Goal: Task Accomplishment & Management: Manage account settings

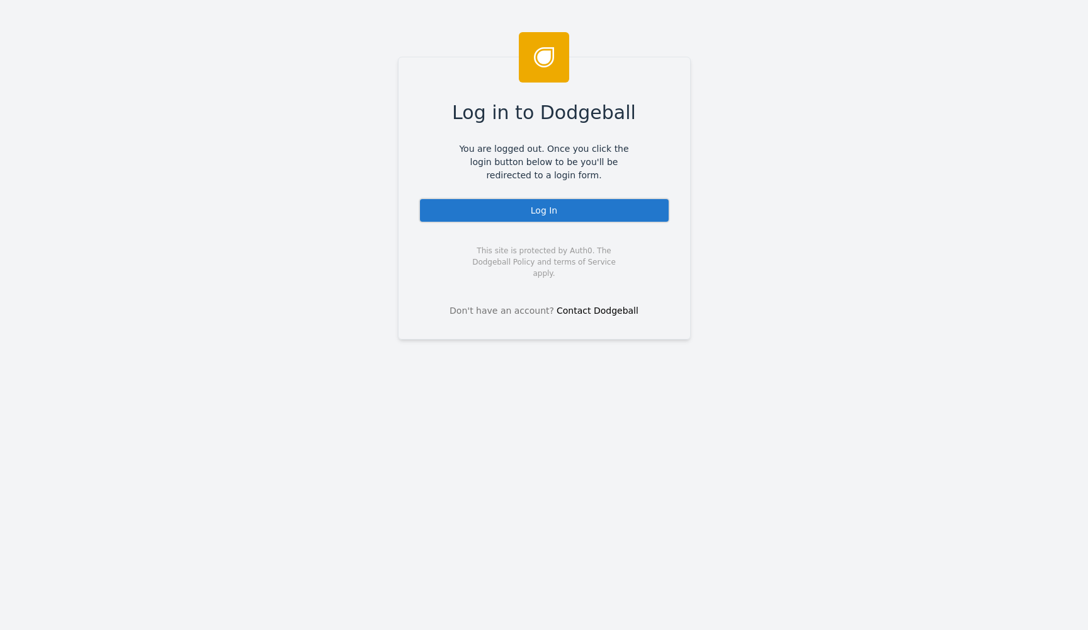
click at [487, 202] on div "Log In" at bounding box center [544, 210] width 251 height 25
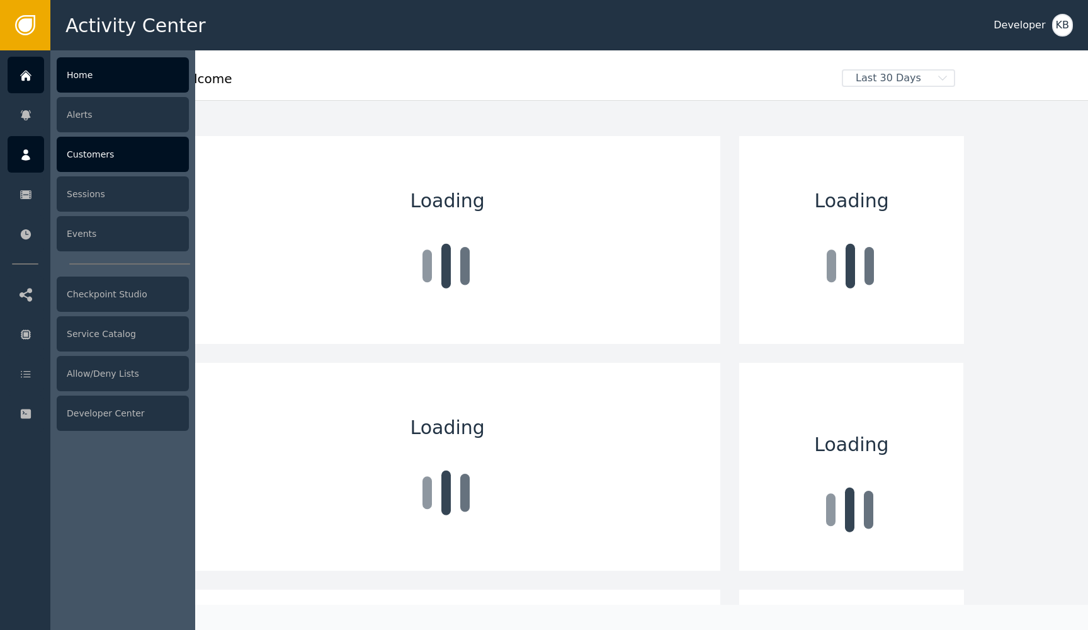
click at [25, 152] on icon at bounding box center [25, 154] width 9 height 11
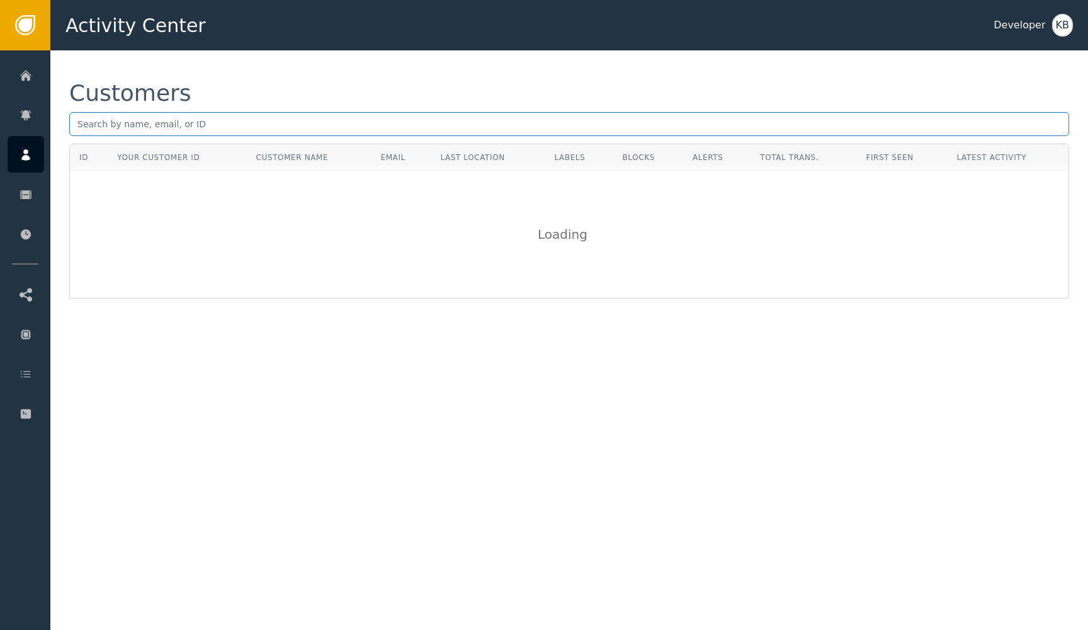
click at [220, 127] on input "text" at bounding box center [569, 124] width 1000 height 24
paste input "alexobidiegwu@gmail.con"
type input "alexobidiegwu@gmail.com"
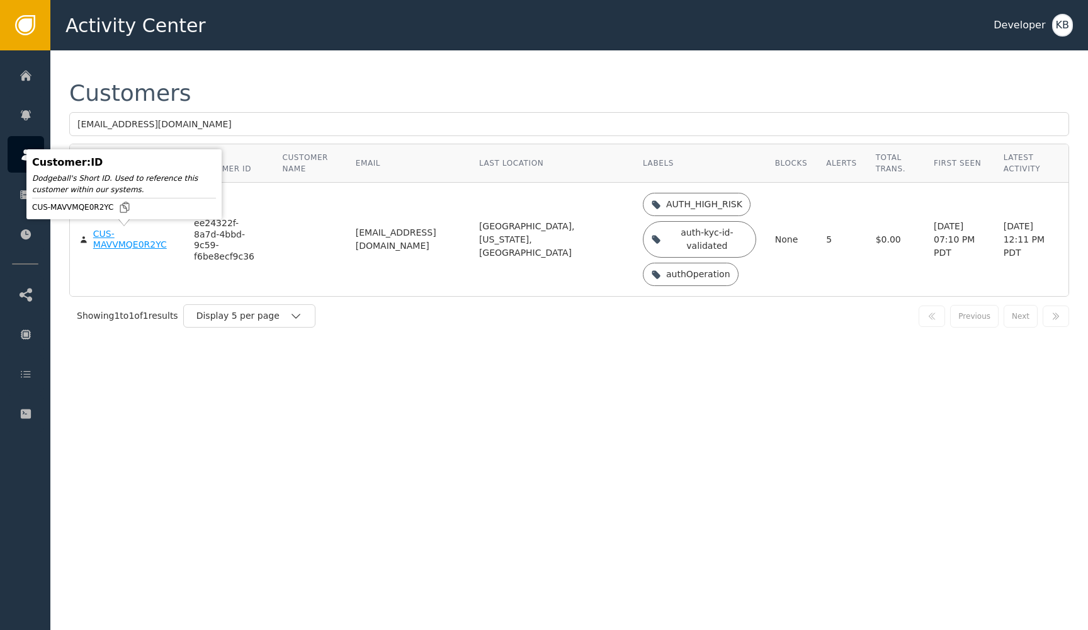
click at [140, 249] on div "CUS-MAVVMQE0R2YC" at bounding box center [134, 240] width 82 height 22
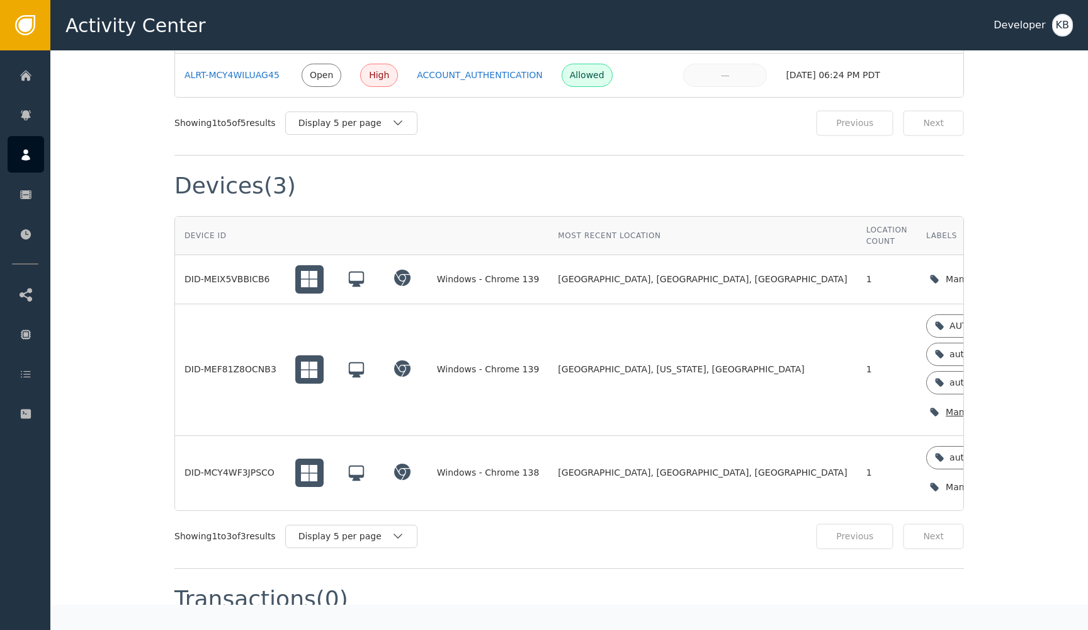
scroll to position [1035, 0]
click at [1051, 404] on icon "button" at bounding box center [1057, 410] width 13 height 13
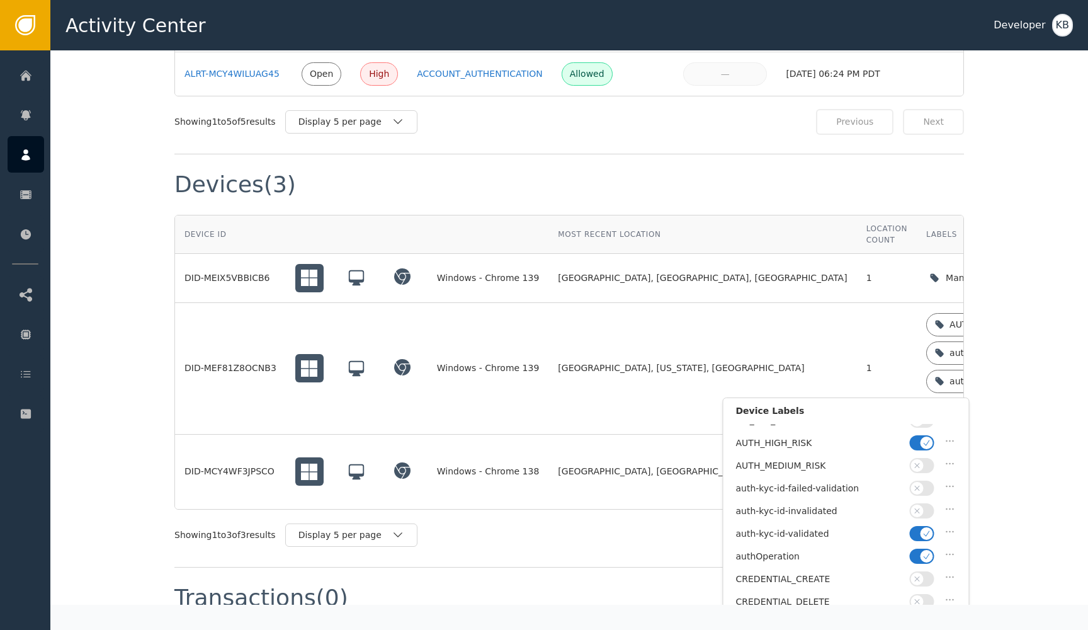
scroll to position [37, 0]
click at [927, 443] on icon "button" at bounding box center [927, 440] width 9 height 9
click at [926, 549] on icon "button" at bounding box center [927, 553] width 9 height 9
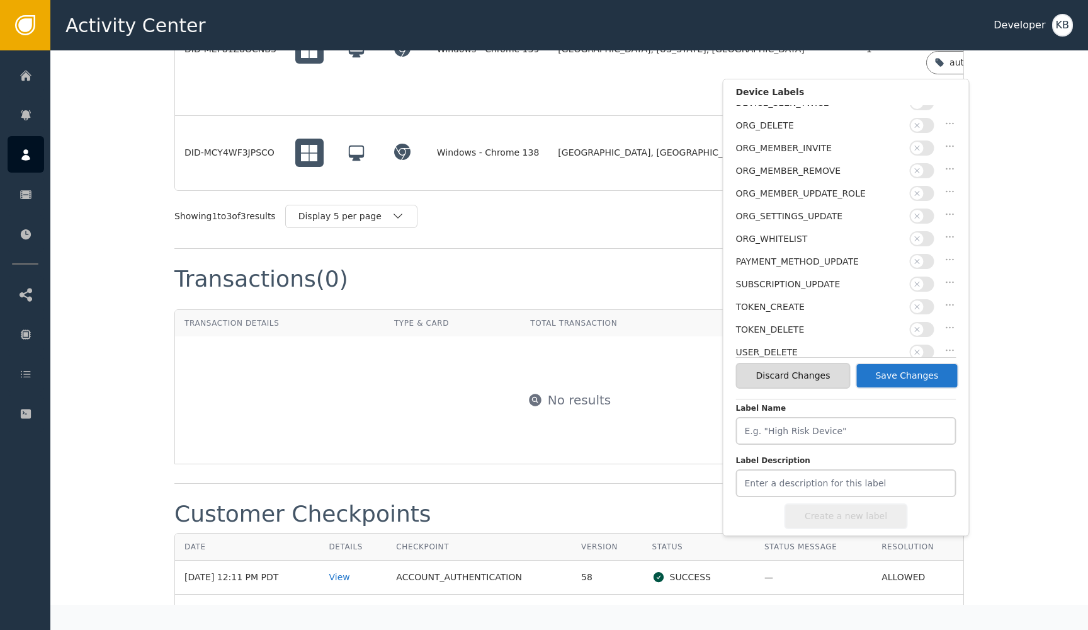
click at [910, 375] on button "Save Changes" at bounding box center [906, 376] width 103 height 26
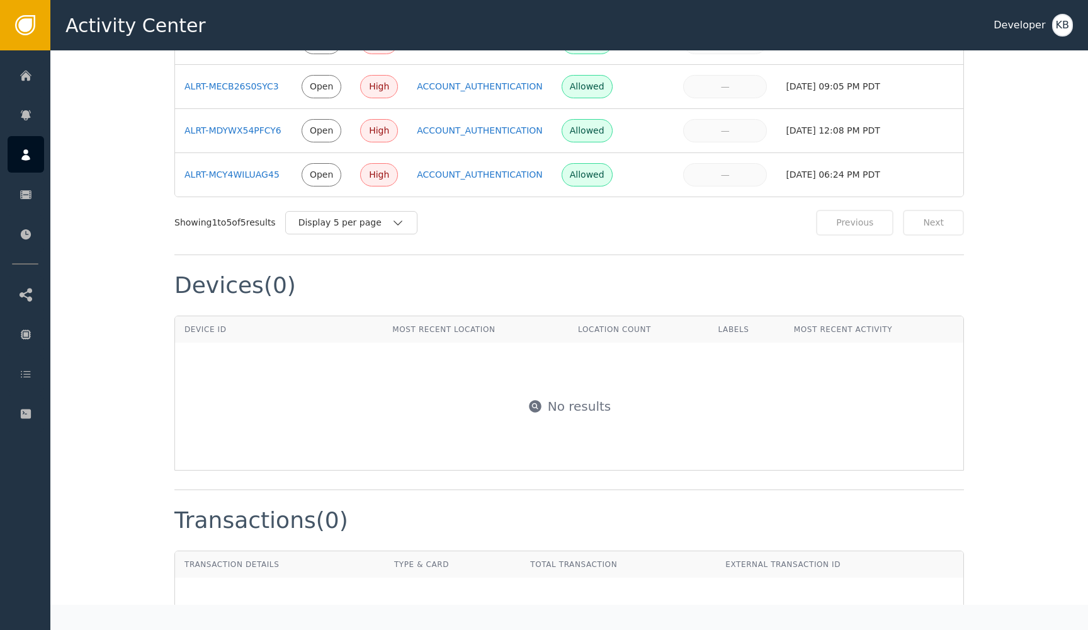
scroll to position [894, 0]
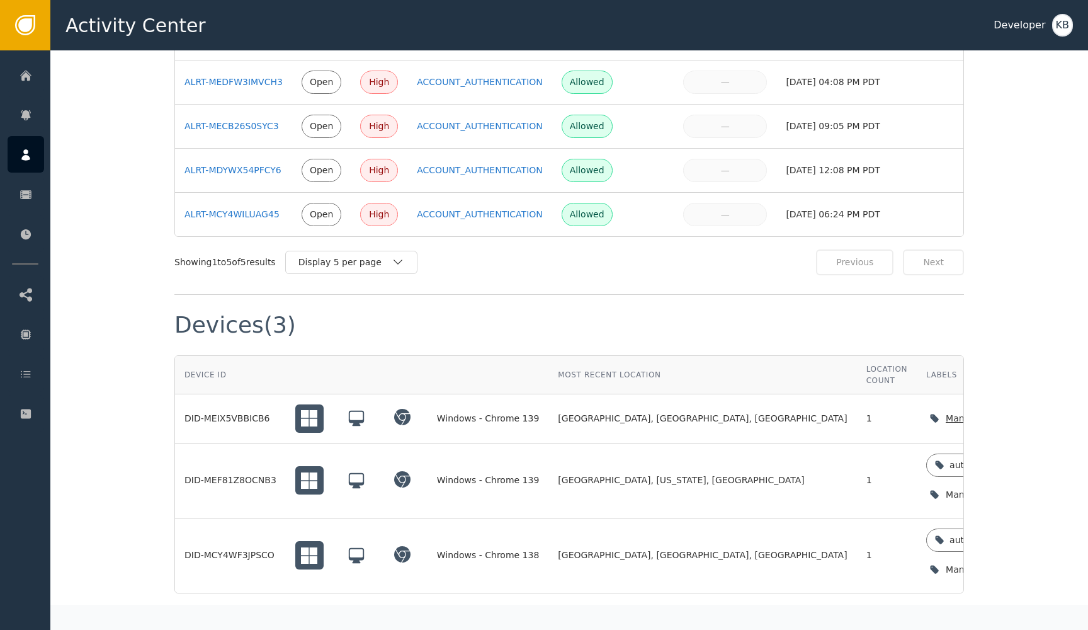
click at [1051, 412] on icon "button" at bounding box center [1057, 418] width 13 height 13
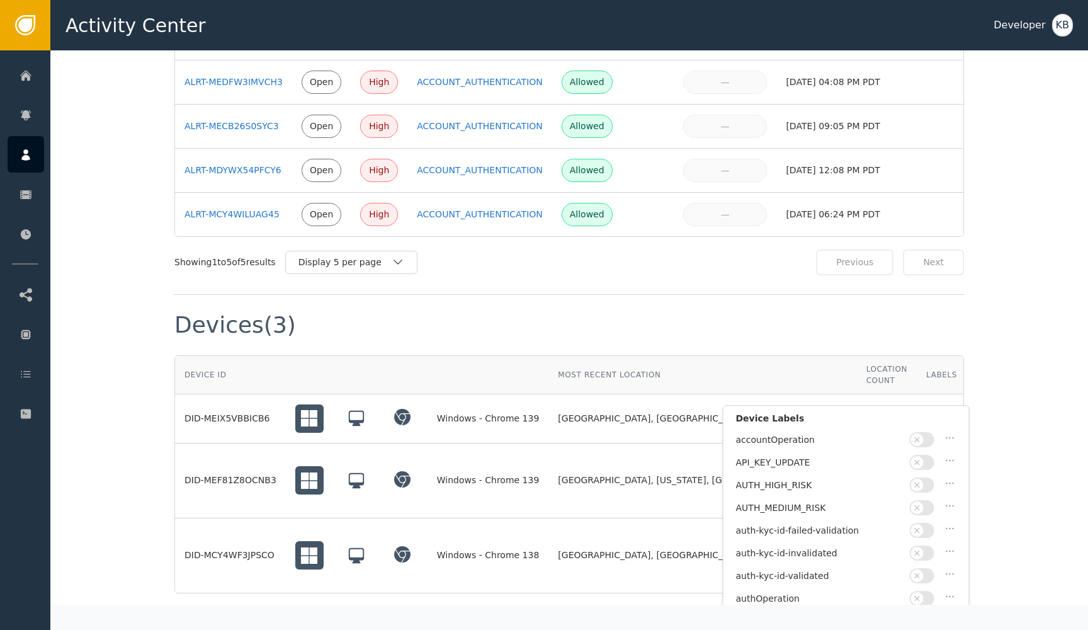
click at [926, 571] on button "button" at bounding box center [922, 575] width 25 height 15
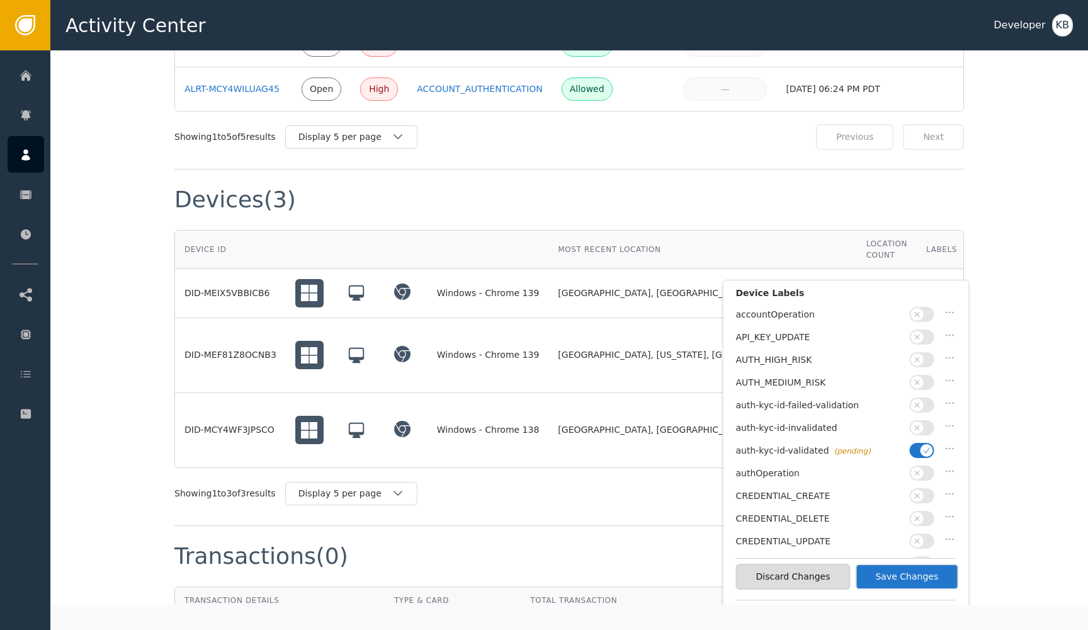
scroll to position [1025, 0]
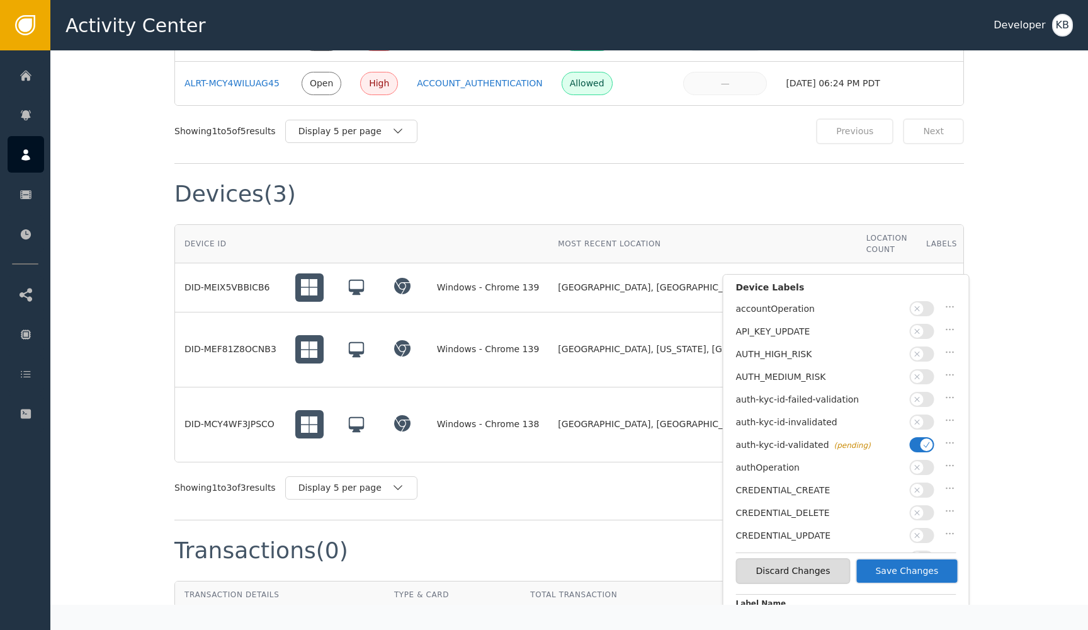
click at [931, 574] on button "Save Changes" at bounding box center [906, 571] width 103 height 26
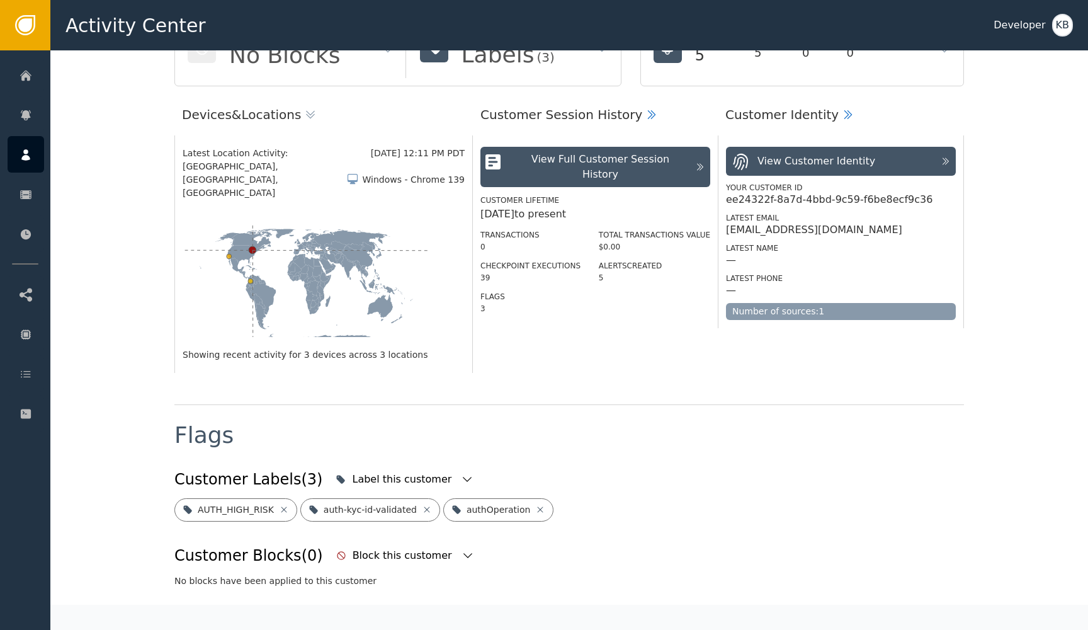
scroll to position [168, 0]
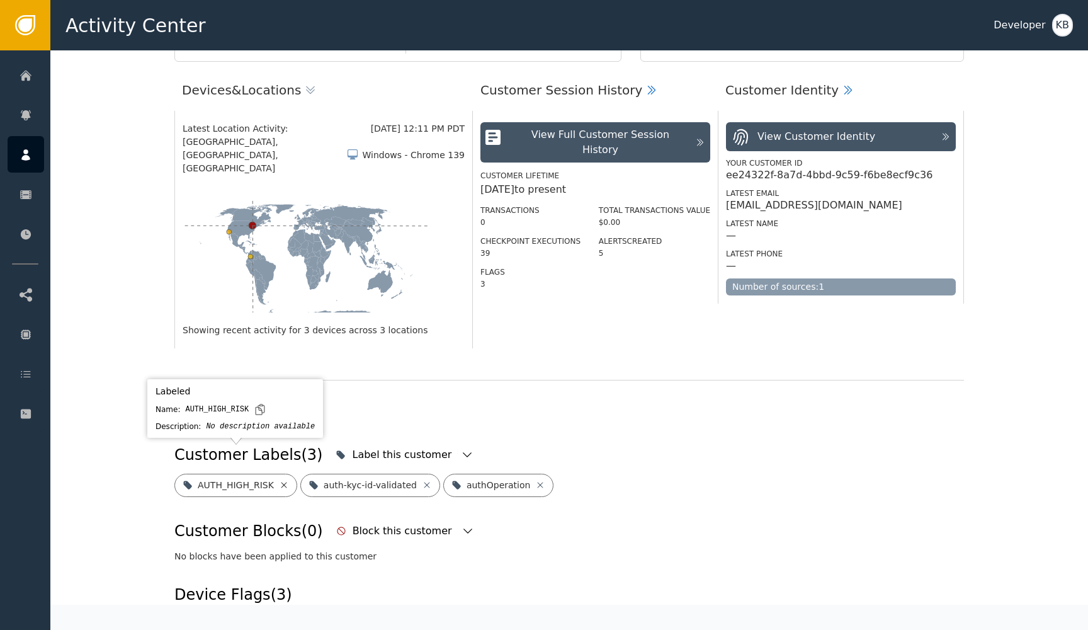
click at [279, 480] on icon at bounding box center [284, 485] width 10 height 10
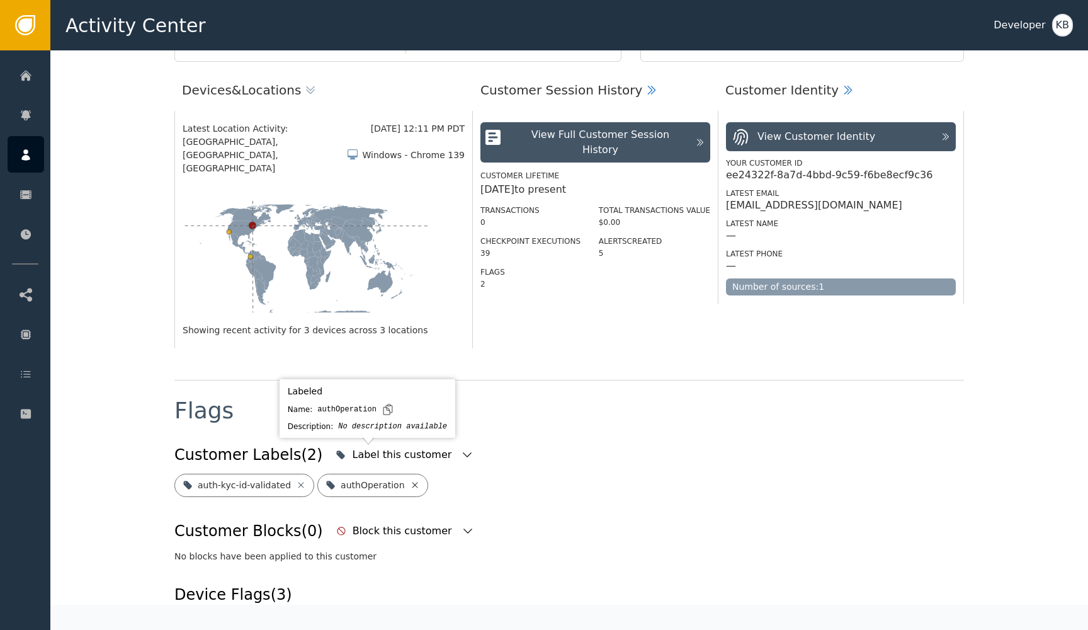
click at [411, 480] on icon at bounding box center [415, 485] width 10 height 10
